Goal: Task Accomplishment & Management: Use online tool/utility

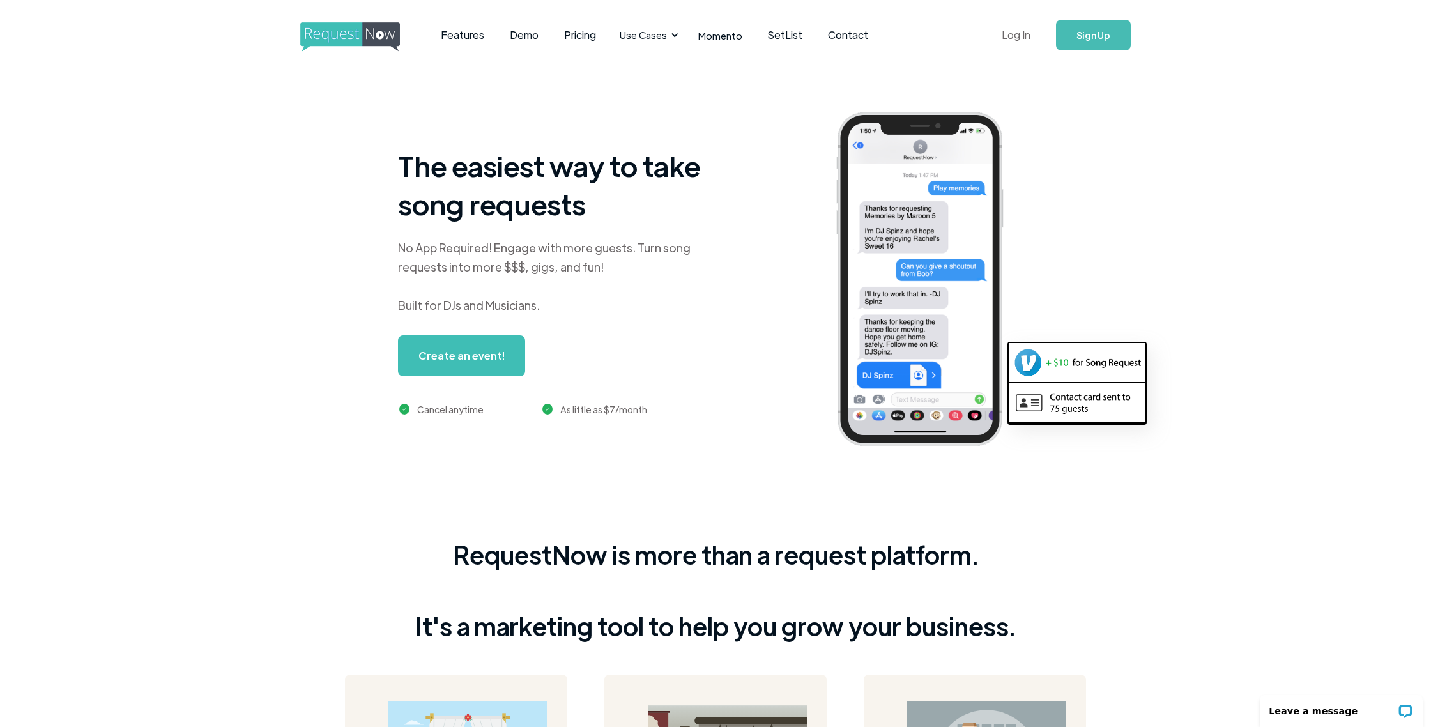
click at [1002, 34] on link "Log In" at bounding box center [1016, 35] width 54 height 45
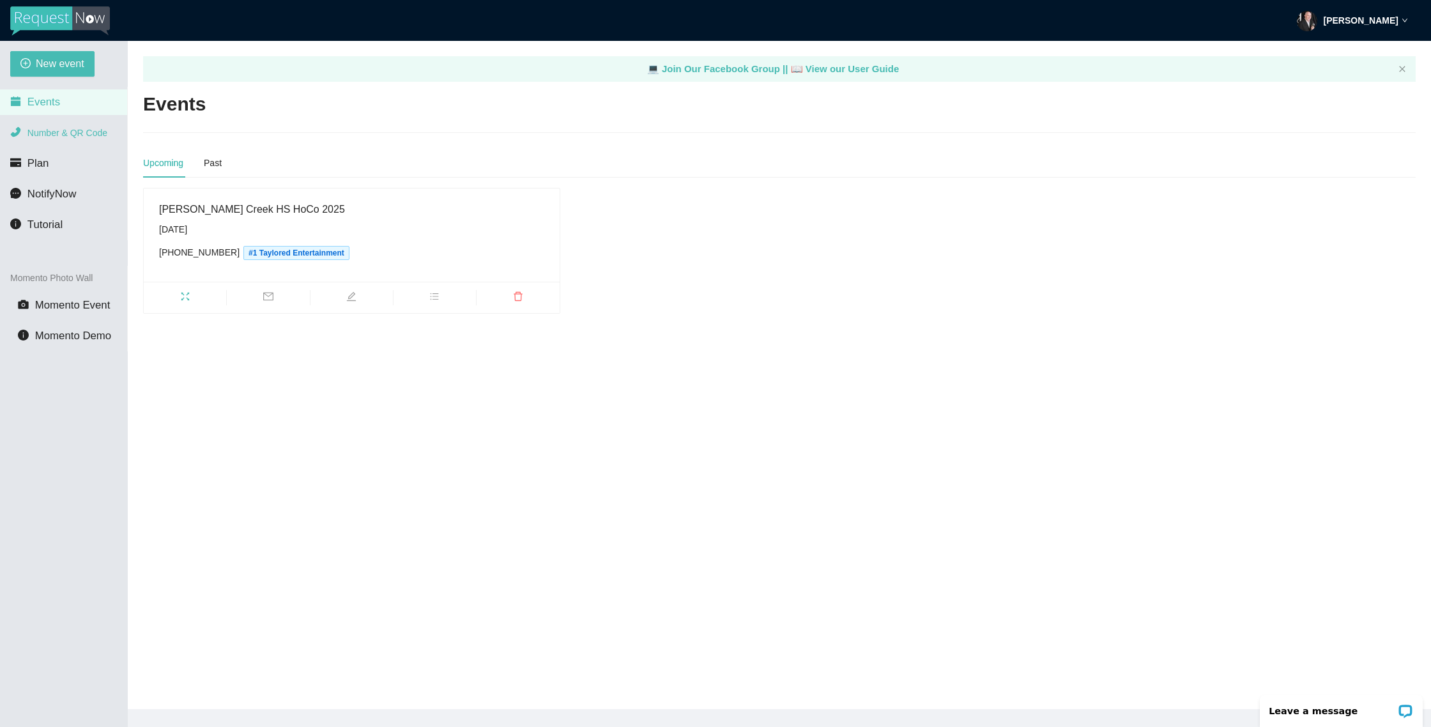
click at [54, 139] on li "Number & QR Code" at bounding box center [63, 133] width 127 height 26
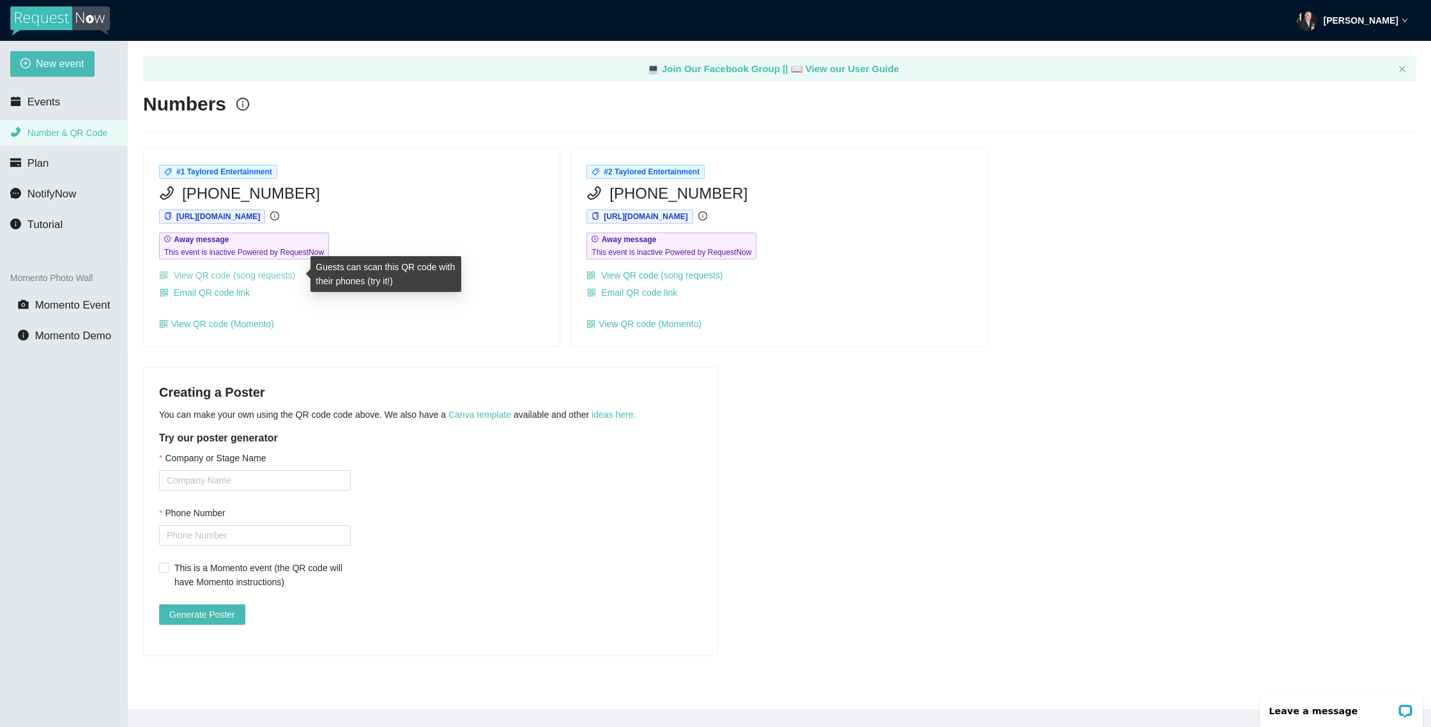
click at [278, 277] on link "View QR code (song requests)" at bounding box center [227, 275] width 136 height 10
